Goal: Transaction & Acquisition: Purchase product/service

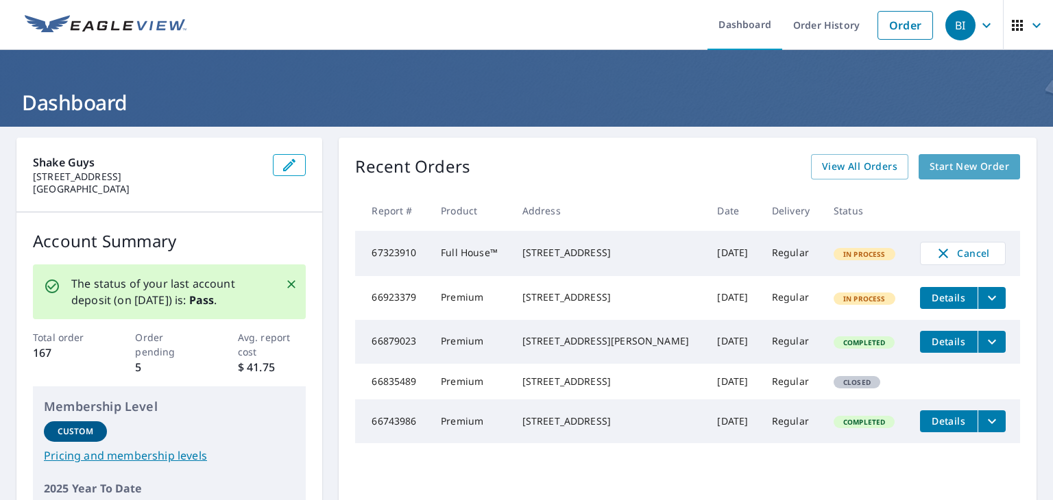
click at [936, 160] on span "Start New Order" at bounding box center [969, 166] width 80 height 17
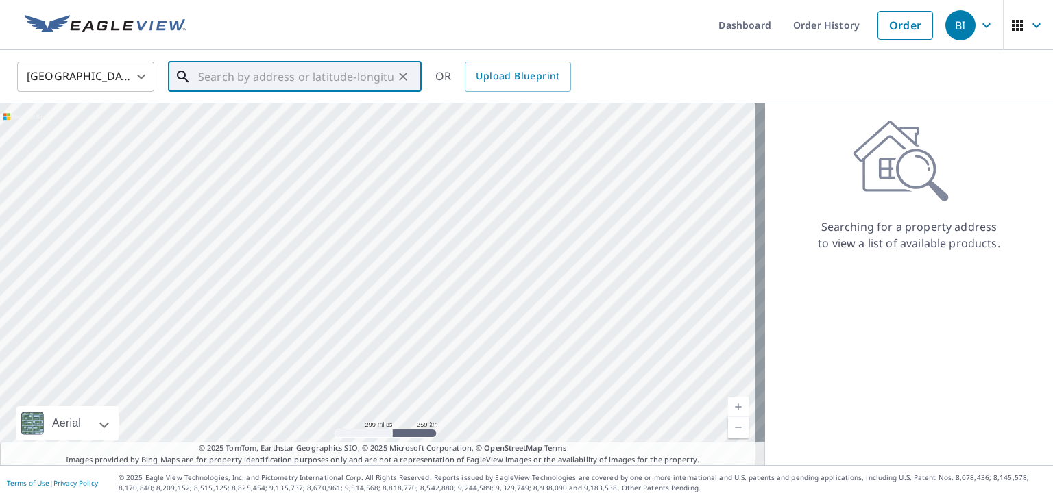
click at [326, 86] on input "text" at bounding box center [295, 77] width 195 height 38
paste input "[STREET_ADDRESS]"
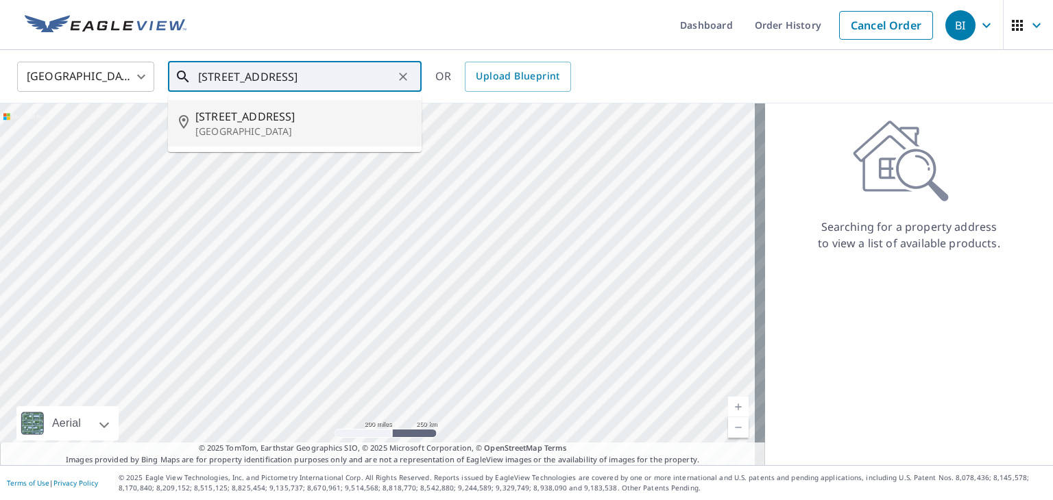
click at [314, 138] on li "[STREET_ADDRESS]" at bounding box center [295, 123] width 254 height 47
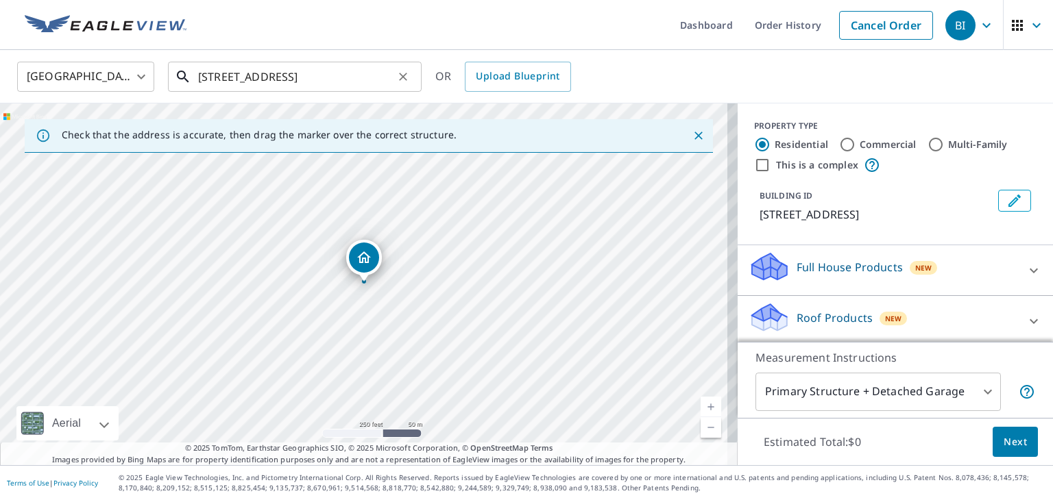
click at [217, 77] on input "[STREET_ADDRESS]" at bounding box center [295, 77] width 195 height 38
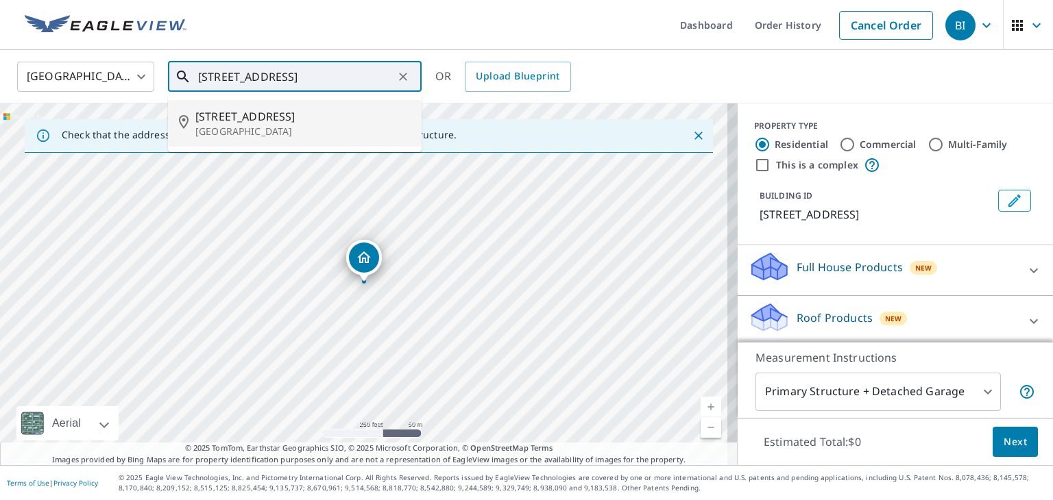
click at [236, 75] on input "[STREET_ADDRESS]" at bounding box center [295, 77] width 195 height 38
click at [248, 113] on span "[STREET_ADDRESS]" at bounding box center [302, 116] width 215 height 16
type input "[STREET_ADDRESS]"
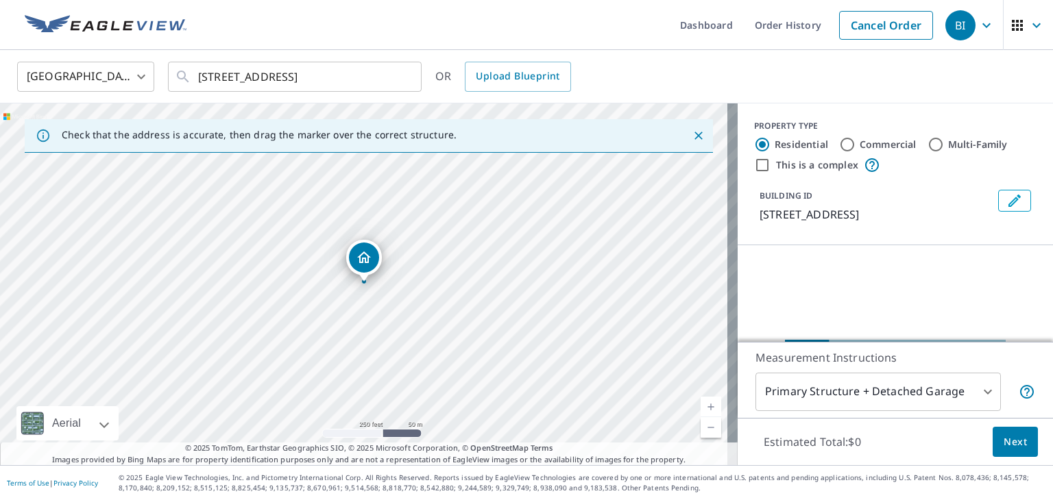
click at [373, 280] on div "[STREET_ADDRESS]" at bounding box center [364, 261] width 36 height 42
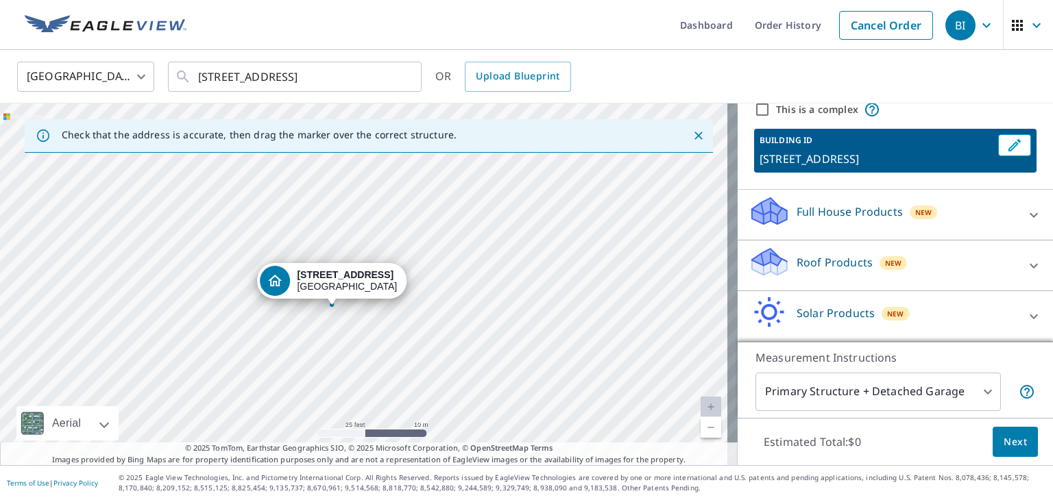
scroll to position [71, 0]
click at [1025, 266] on icon at bounding box center [1033, 266] width 16 height 16
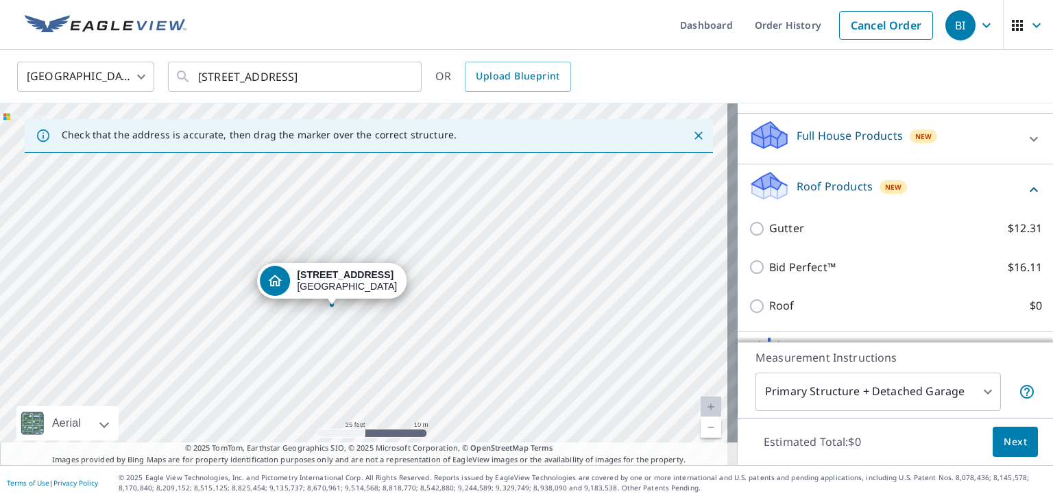
scroll to position [134, 0]
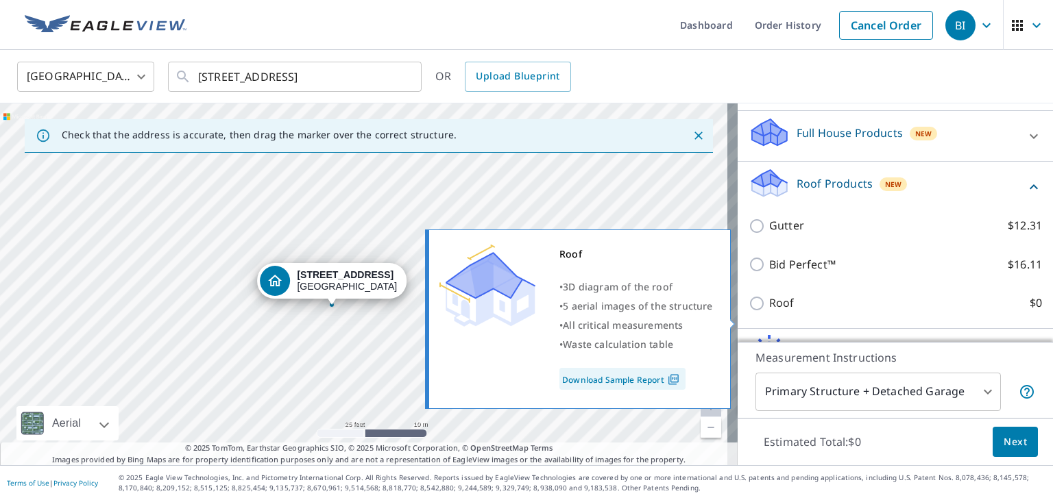
click at [803, 312] on label "Roof $0" at bounding box center [905, 303] width 273 height 17
click at [769, 312] on input "Roof $0" at bounding box center [758, 303] width 21 height 16
checkbox input "true"
type input "3"
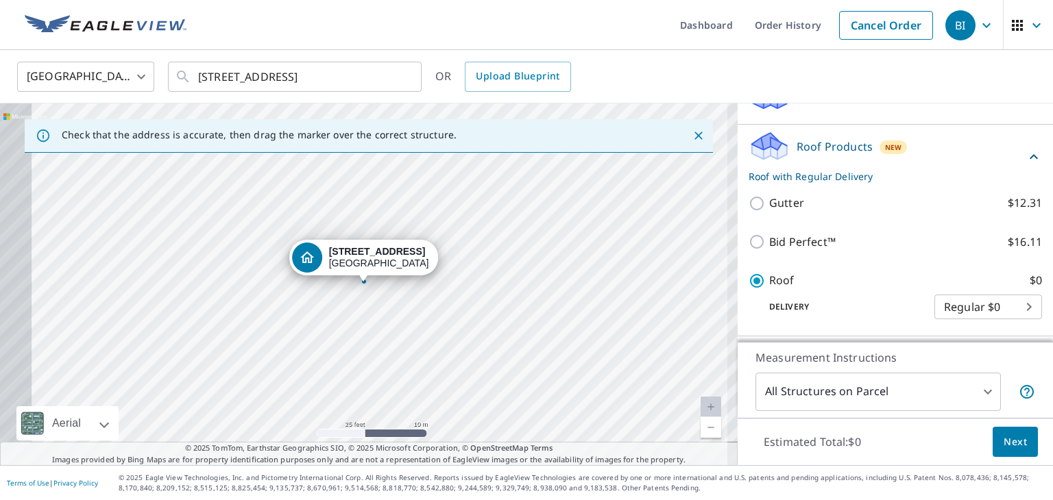
scroll to position [97, 0]
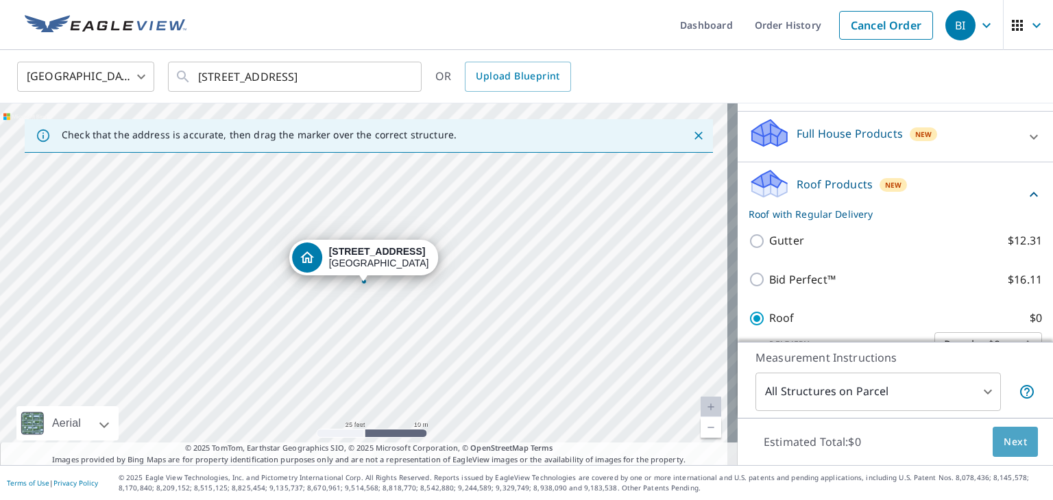
click at [1003, 443] on span "Next" at bounding box center [1014, 442] width 23 height 17
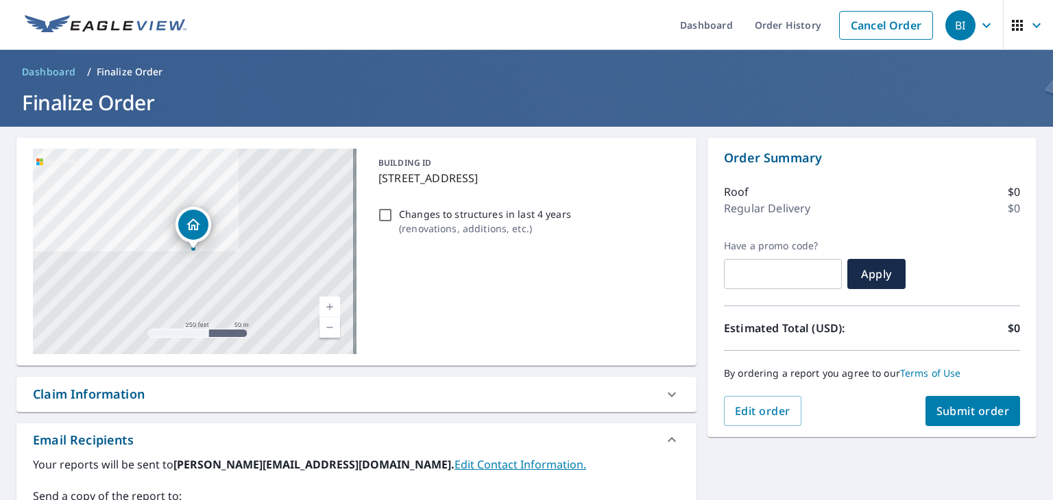
click at [977, 402] on button "Submit order" at bounding box center [972, 411] width 95 height 30
checkbox input "true"
